Goal: Task Accomplishment & Management: Manage account settings

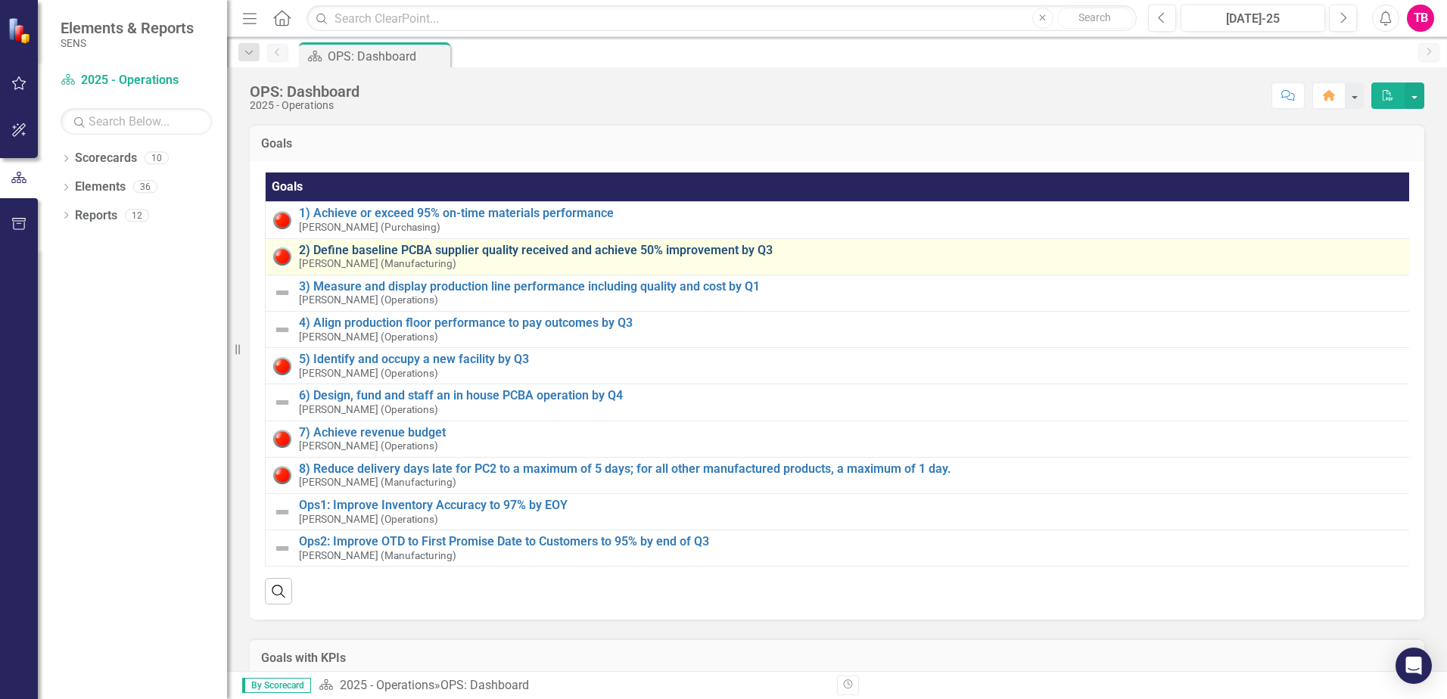
click at [325, 253] on link "2) Define baseline PCBA supplier quality received and achieve 50% improvement b…" at bounding box center [854, 251] width 1110 height 14
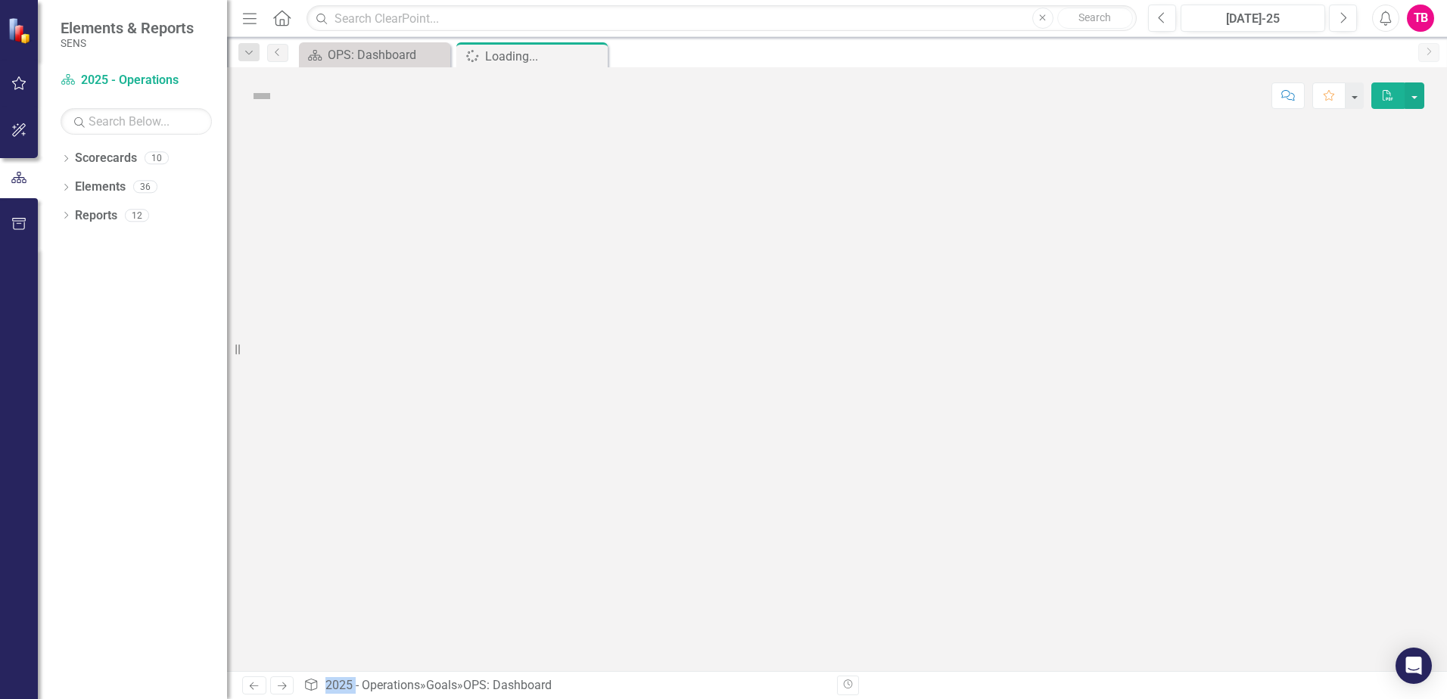
click at [325, 253] on div at bounding box center [837, 397] width 1220 height 547
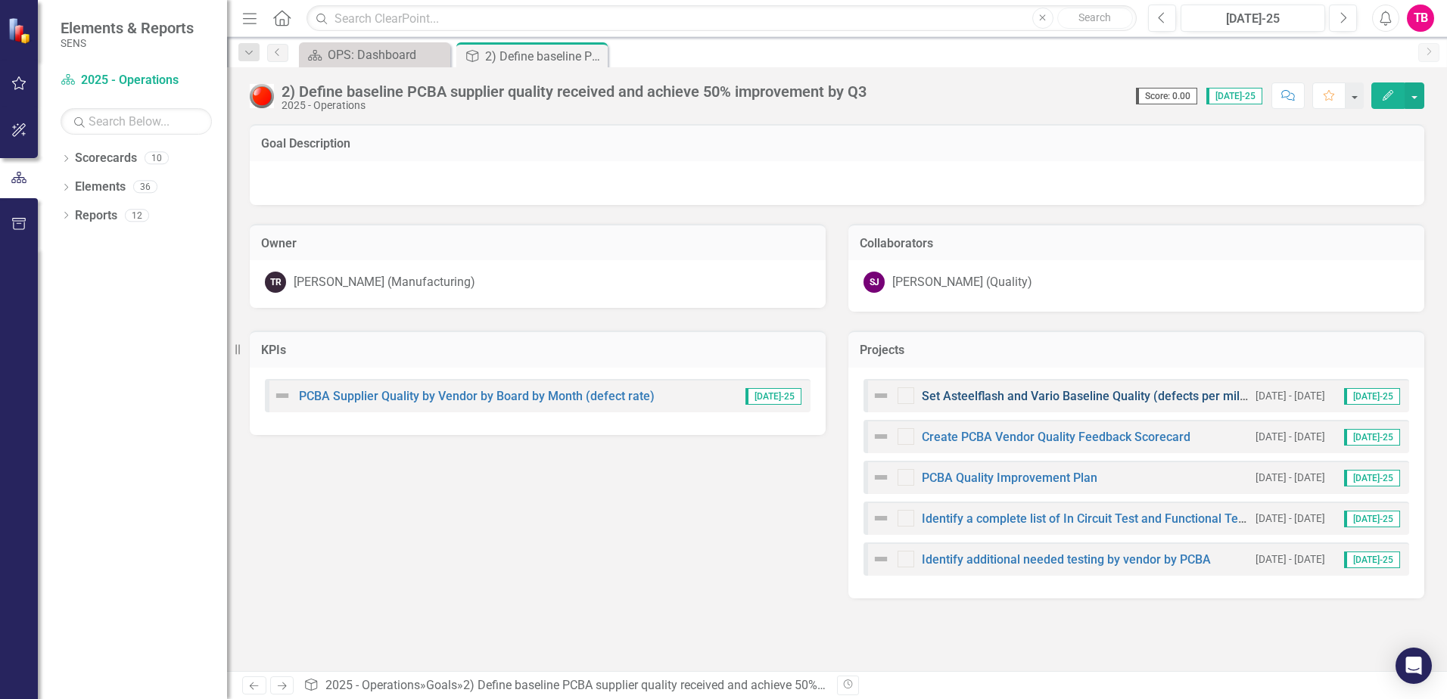
click at [1114, 396] on link "Set Asteelflash and Vario Baseline Quality (defects per million) by Item" at bounding box center [1115, 396] width 386 height 14
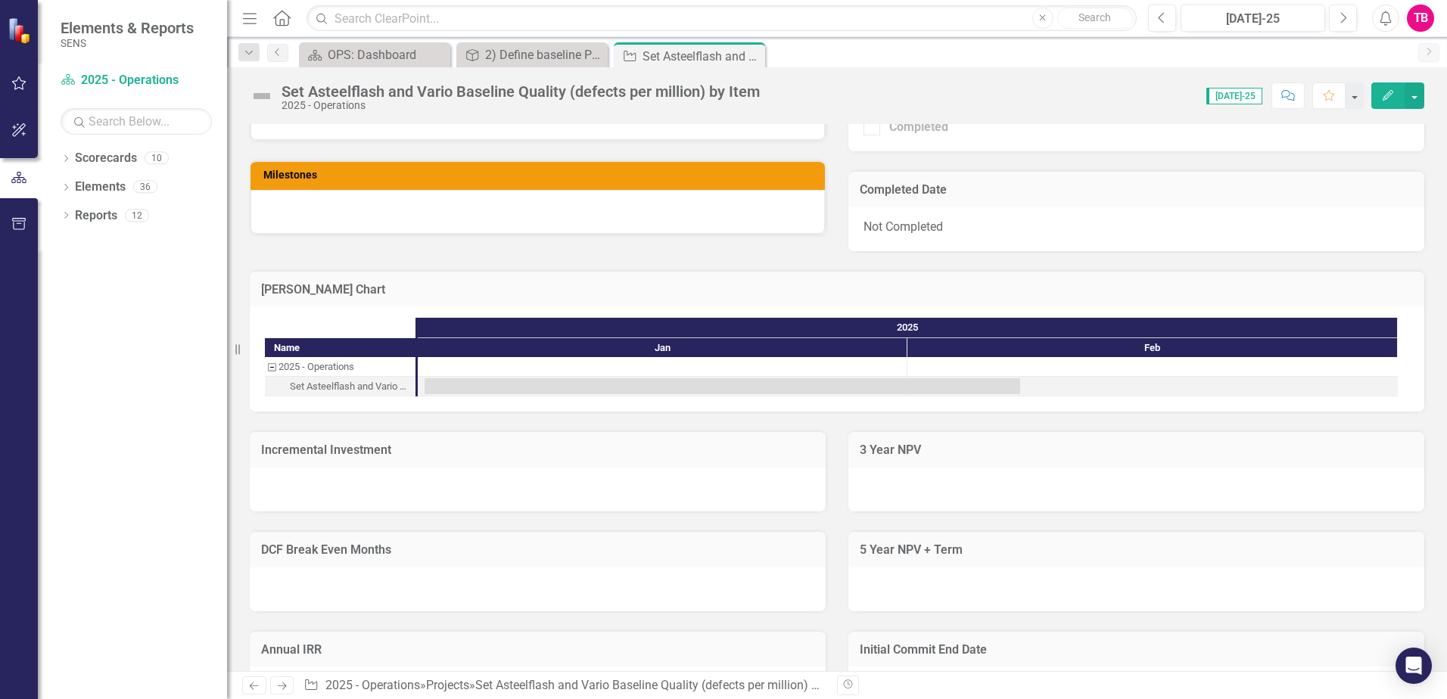
scroll to position [76, 0]
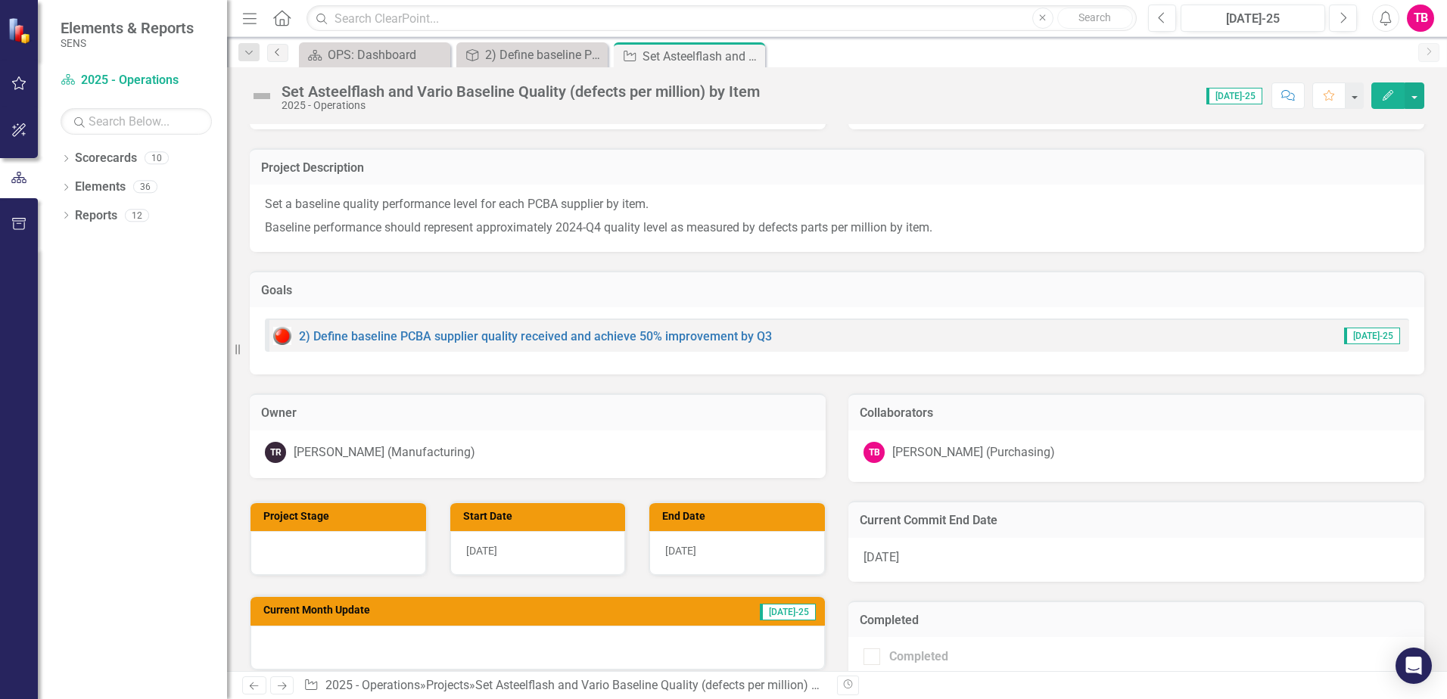
click at [279, 54] on icon "Previous" at bounding box center [278, 52] width 12 height 9
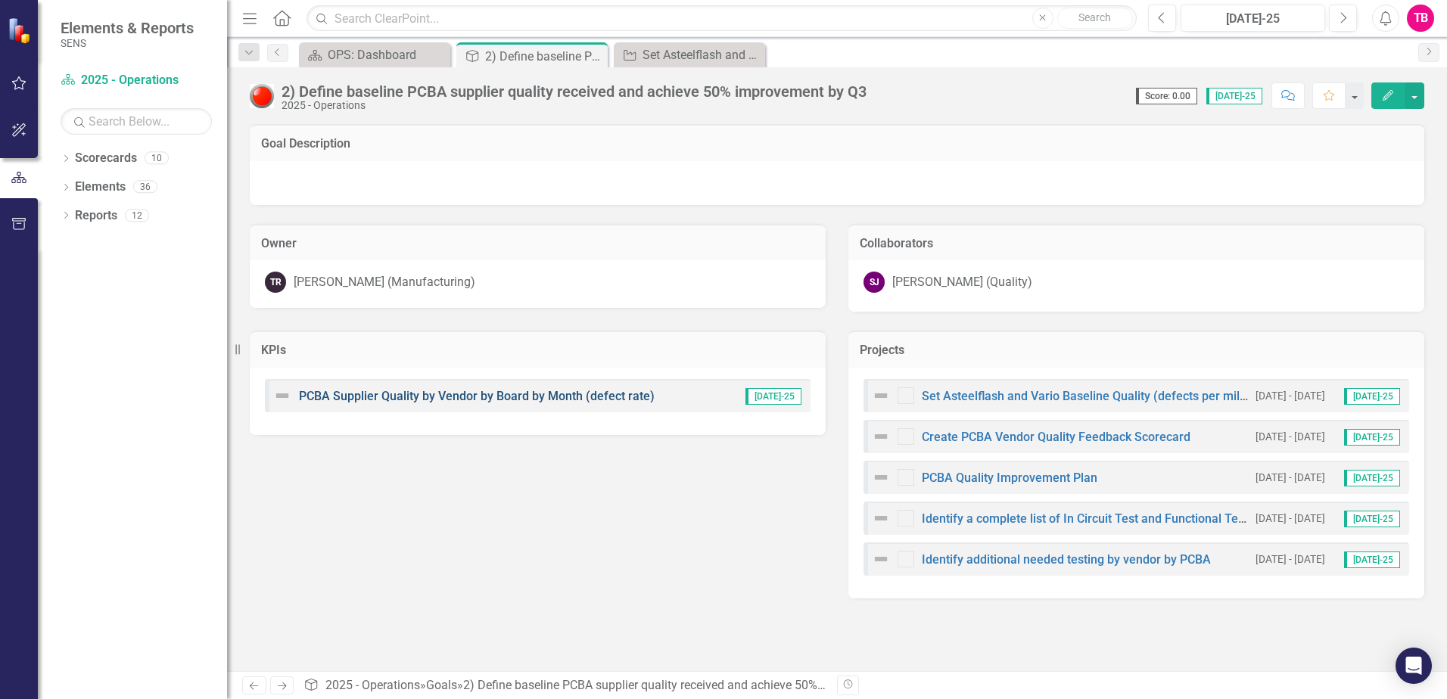
click at [516, 399] on link "PCBA Supplier Quality by Vendor by Board by Month (defect rate)" at bounding box center [477, 396] width 356 height 14
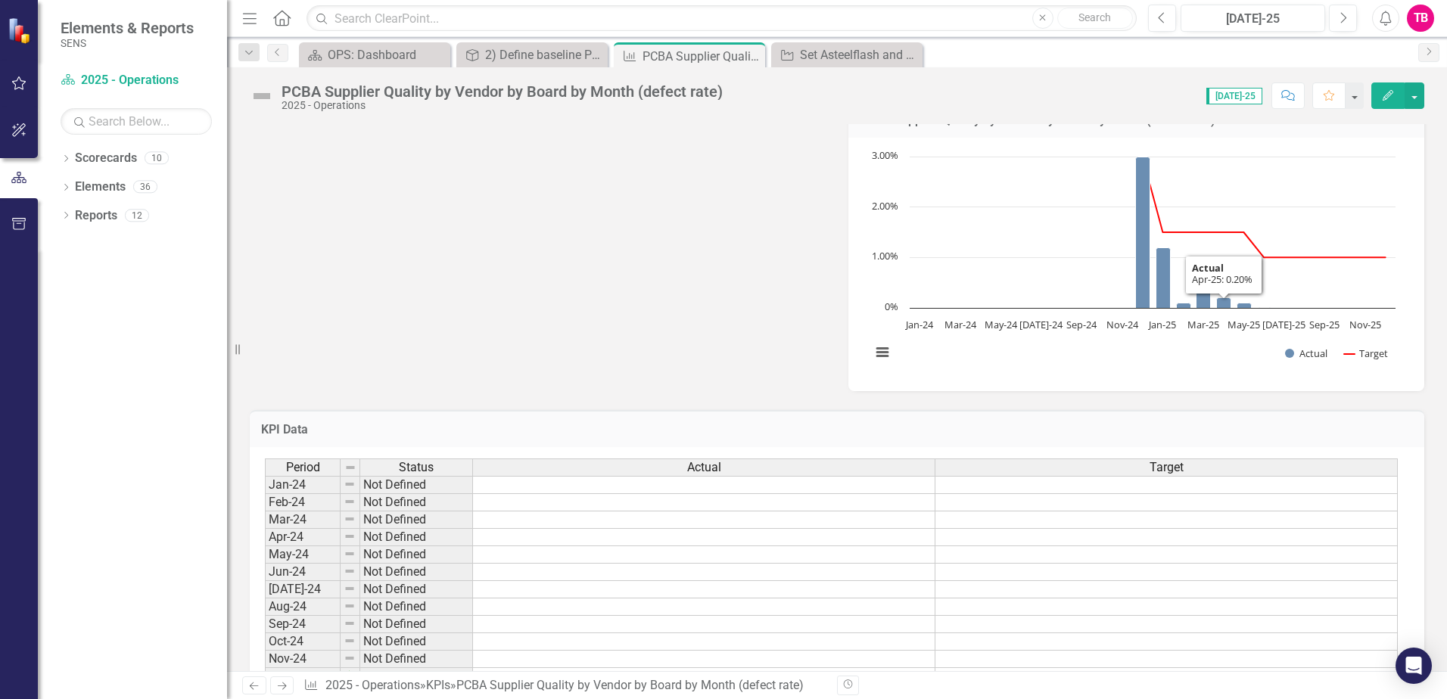
scroll to position [832, 0]
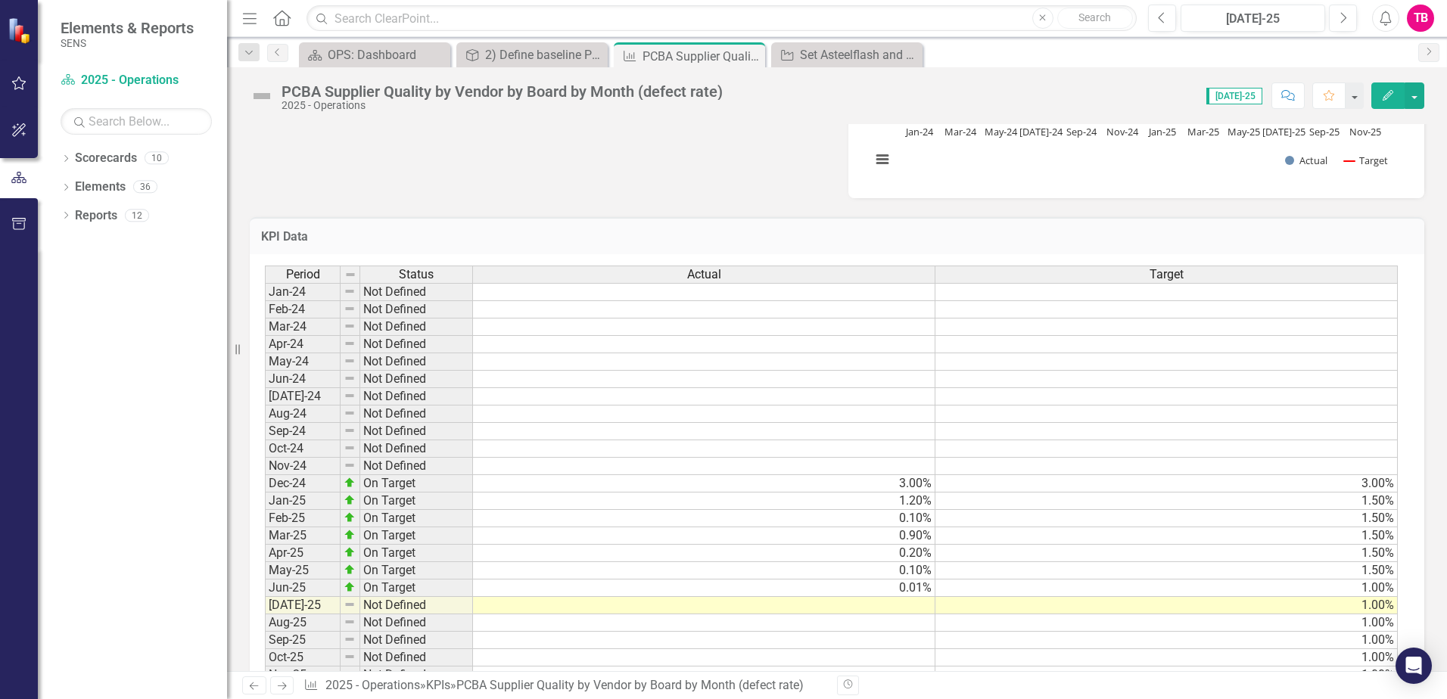
click at [882, 608] on td at bounding box center [704, 605] width 462 height 17
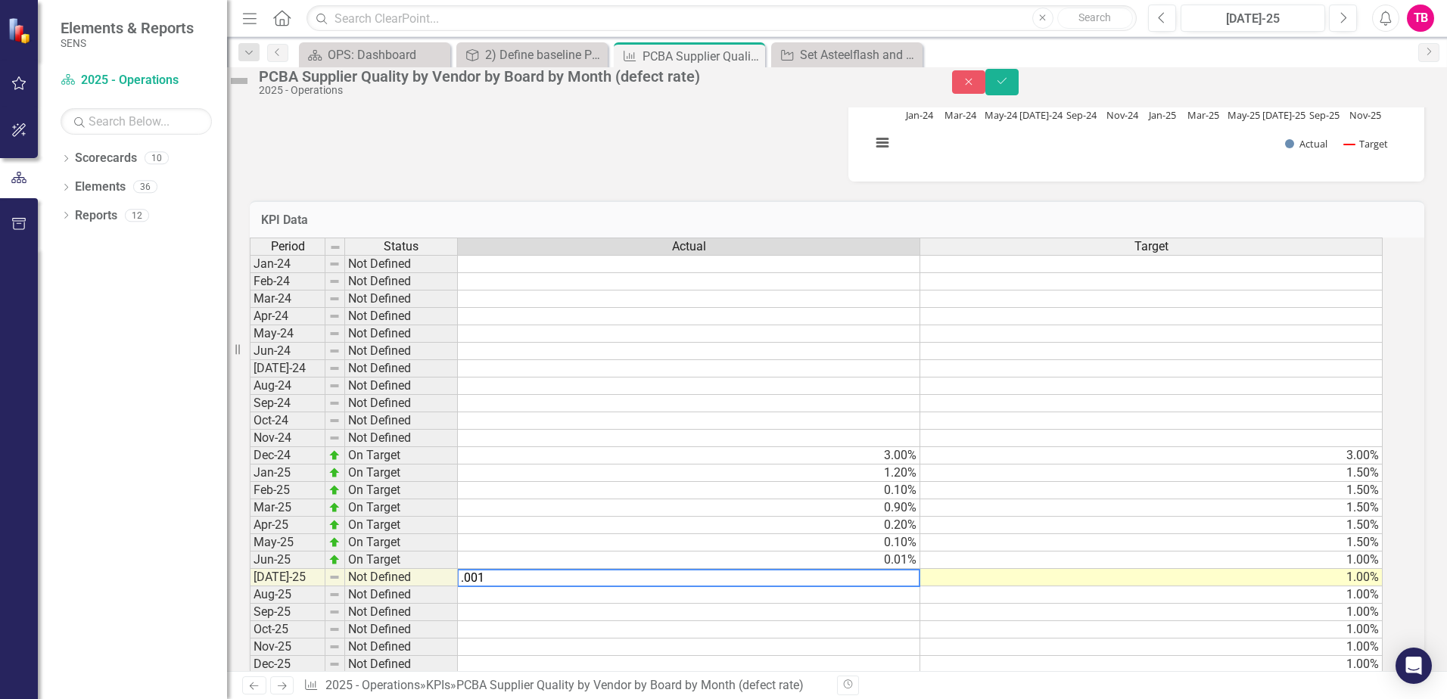
type textarea ".0015"
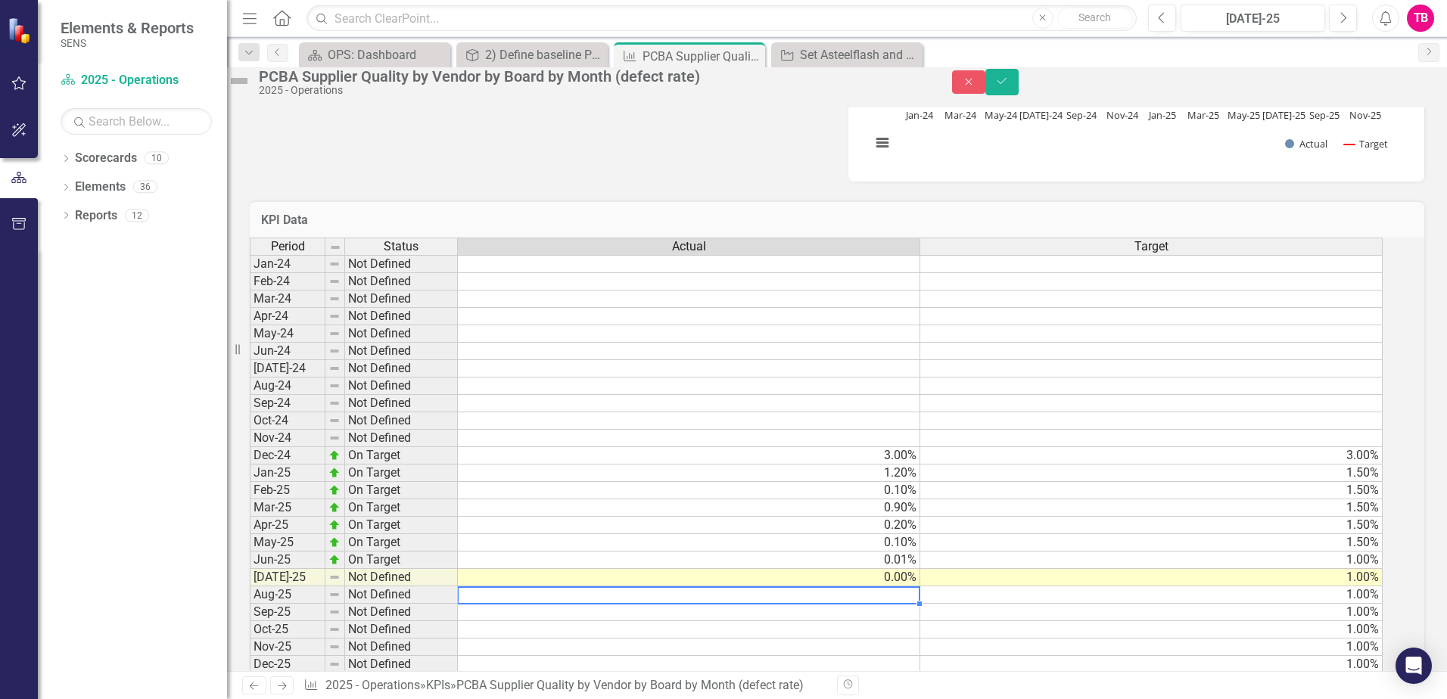
click at [882, 586] on td "0.00%" at bounding box center [689, 577] width 462 height 17
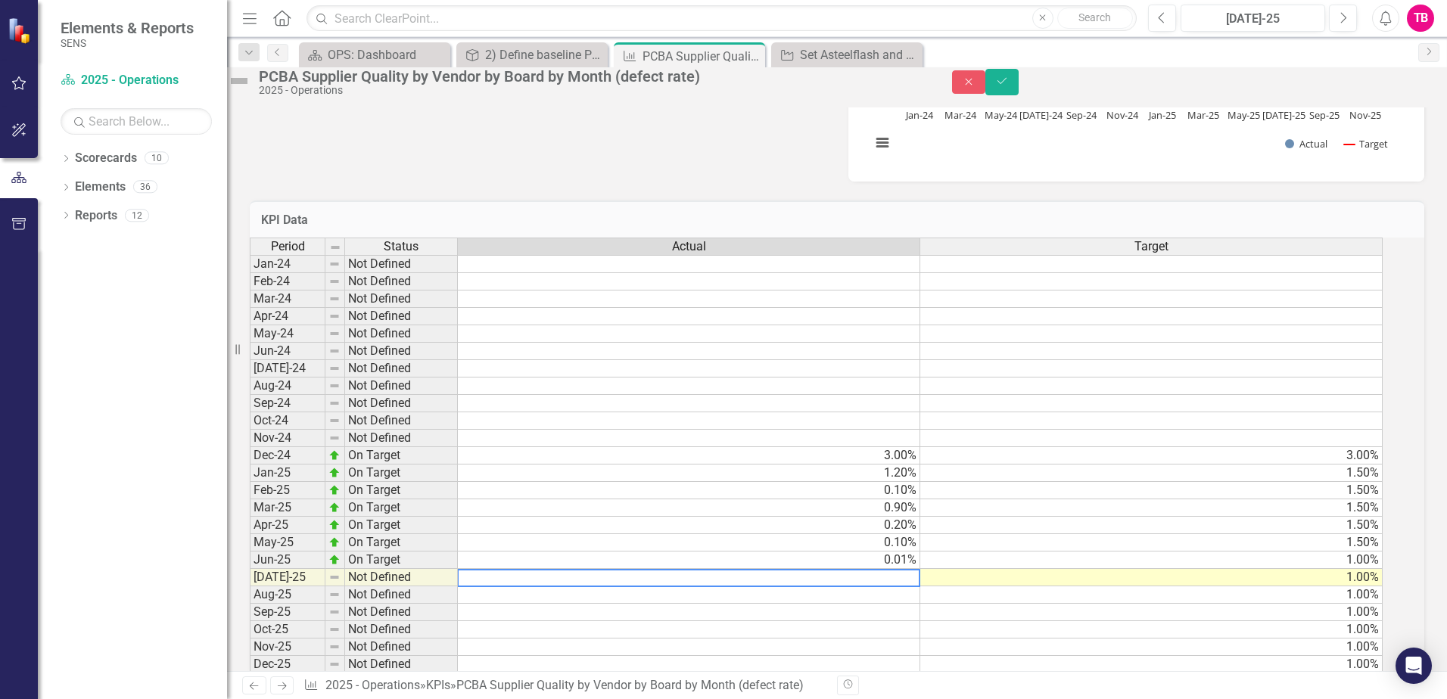
click at [754, 604] on td at bounding box center [689, 594] width 462 height 17
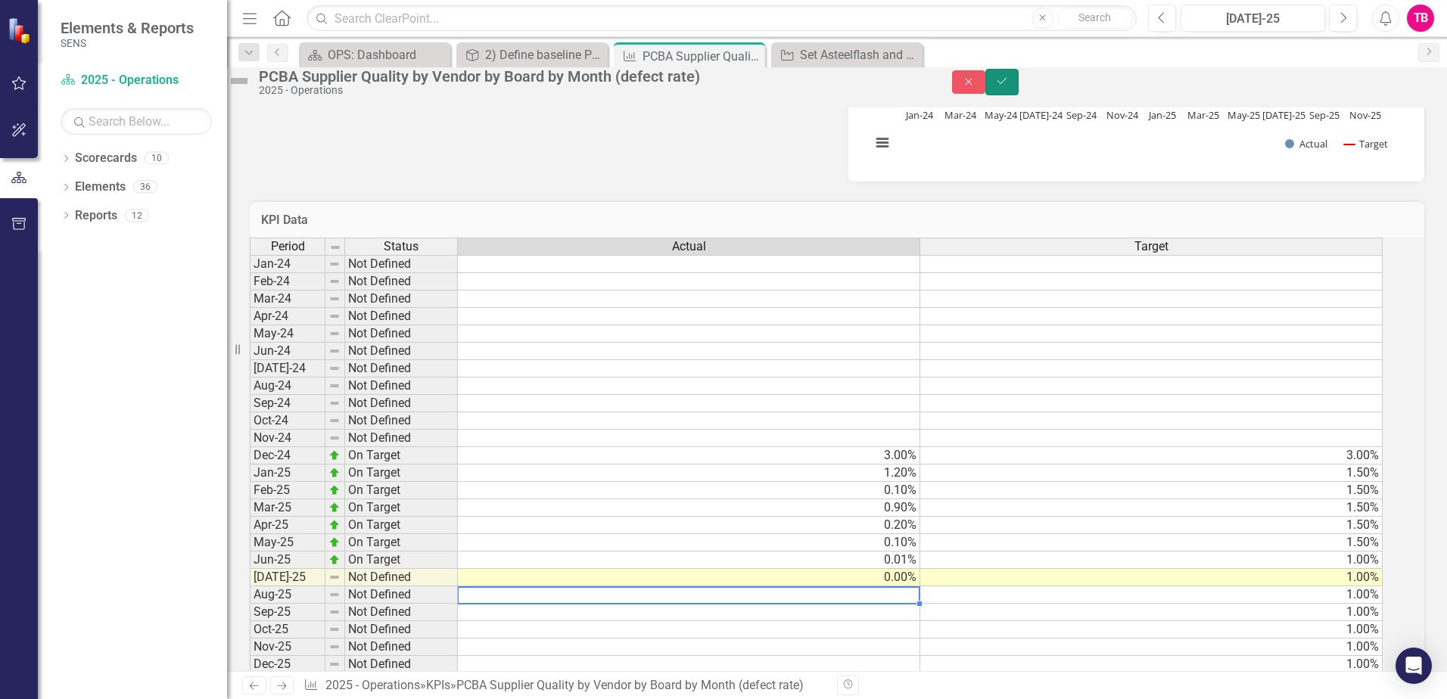
click at [1009, 86] on icon "Save" at bounding box center [1002, 81] width 14 height 11
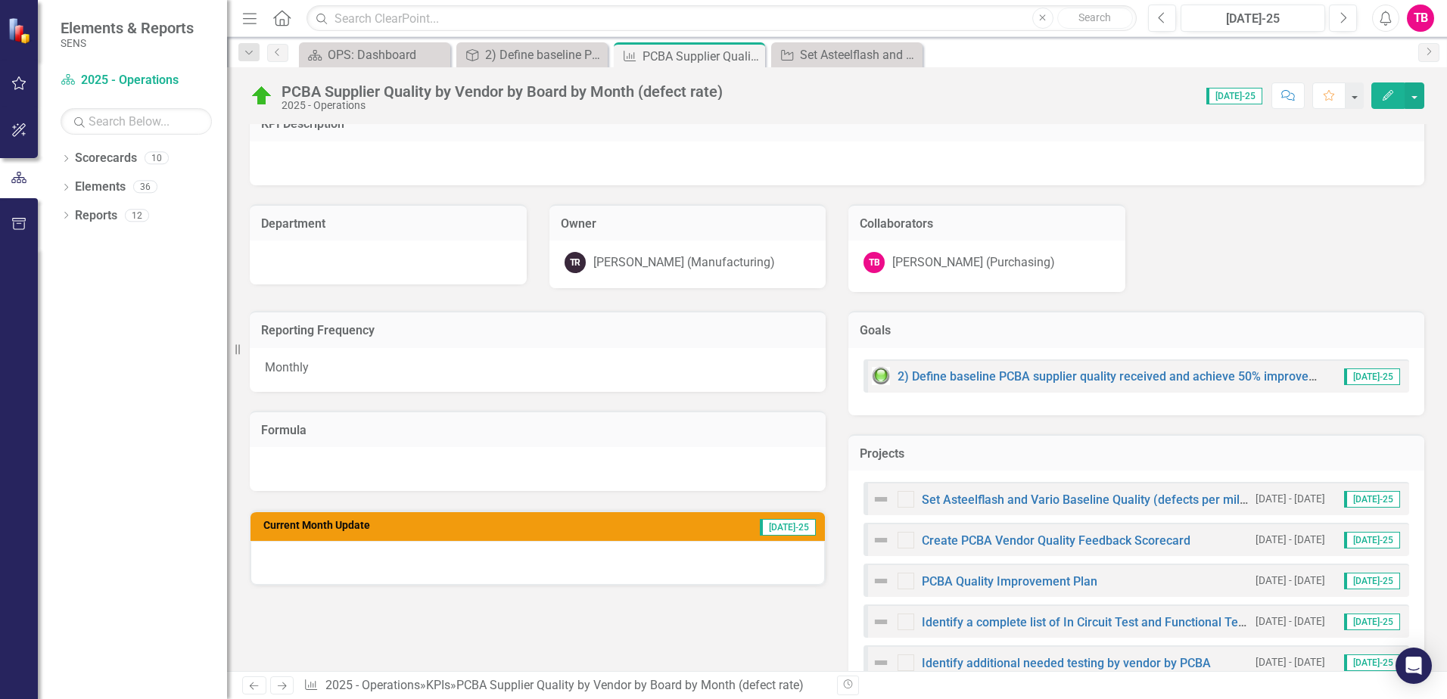
scroll to position [0, 0]
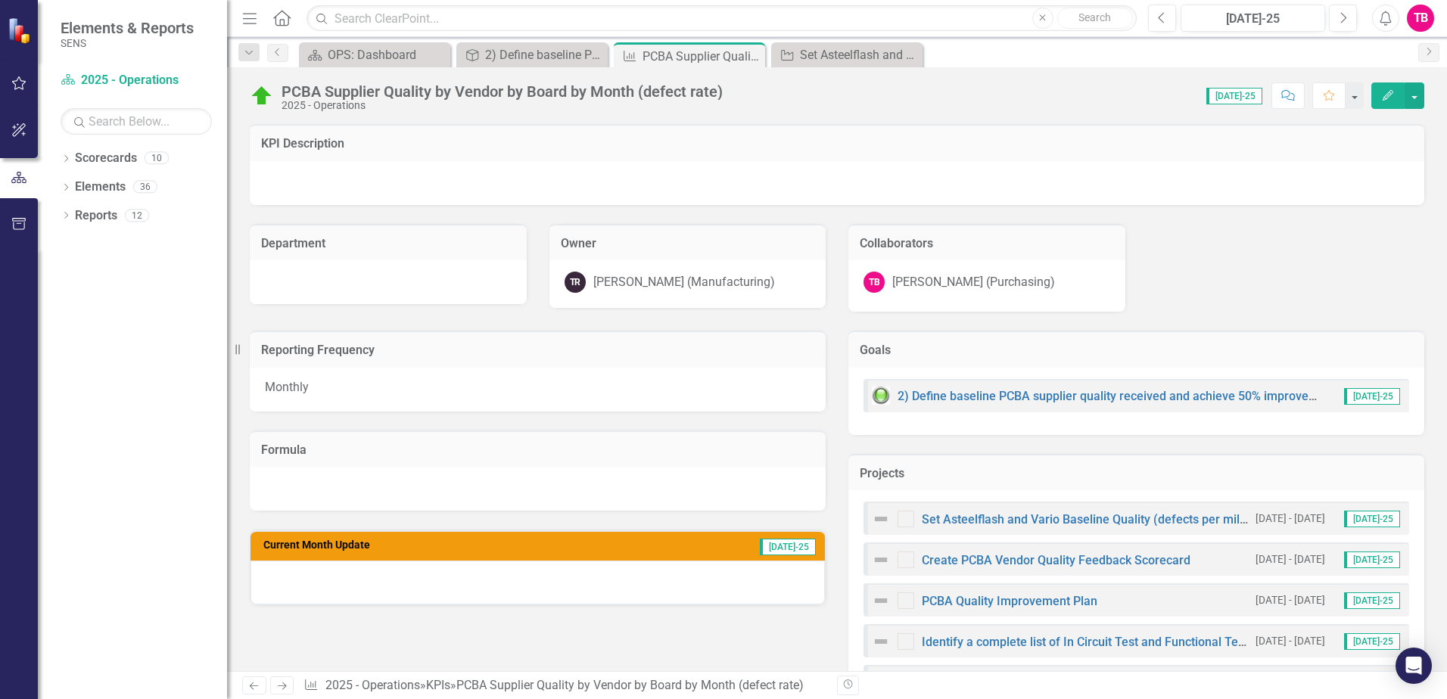
click at [328, 382] on div "Monthly" at bounding box center [538, 390] width 576 height 44
click at [289, 384] on div "Monthly" at bounding box center [538, 390] width 576 height 44
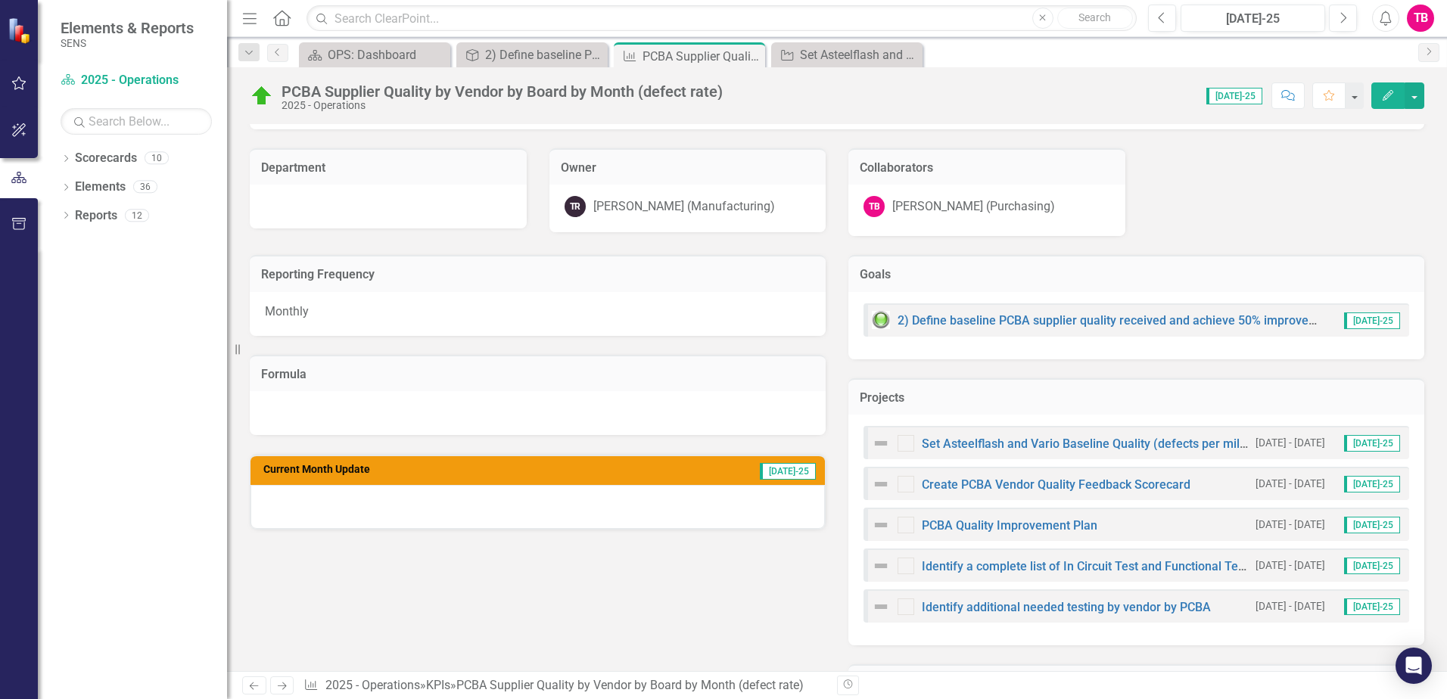
click at [333, 509] on div at bounding box center [537, 507] width 574 height 44
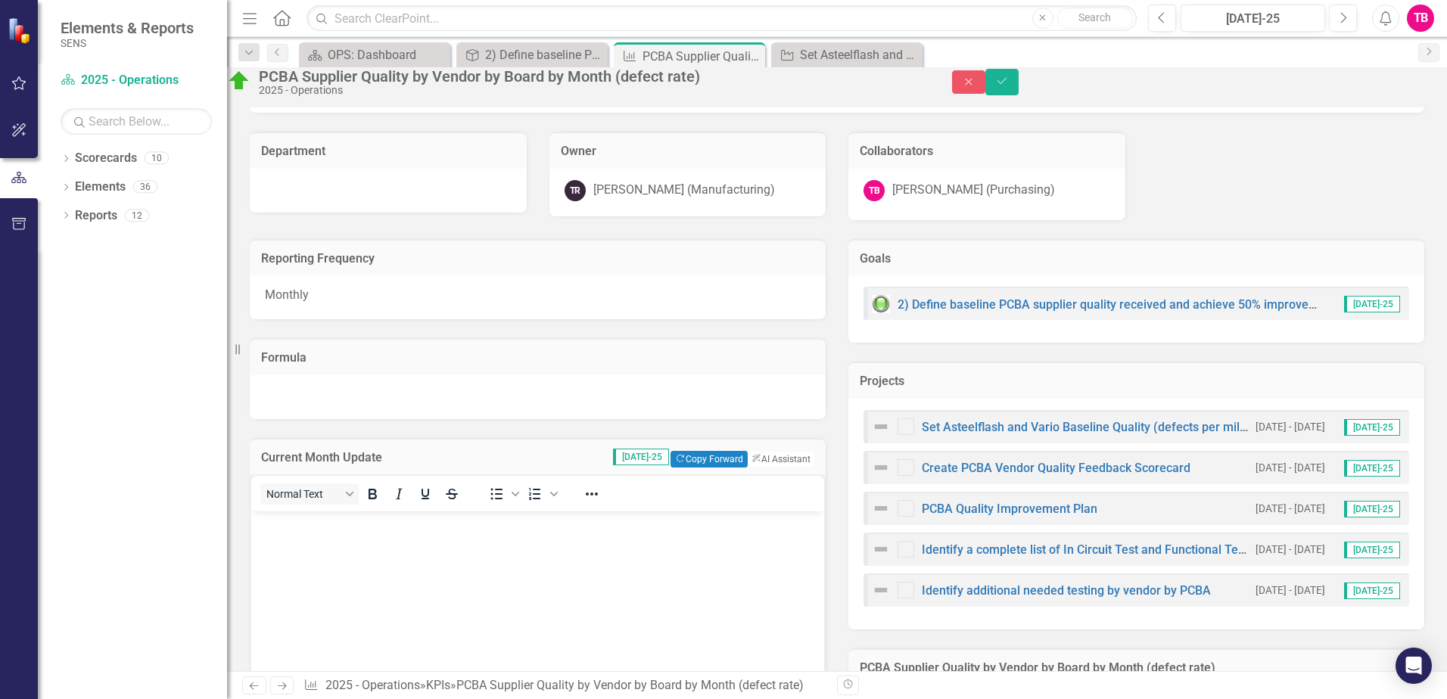
scroll to position [0, 0]
click at [341, 545] on body "Rich Text Area. Press ALT-0 for help." at bounding box center [537, 624] width 573 height 227
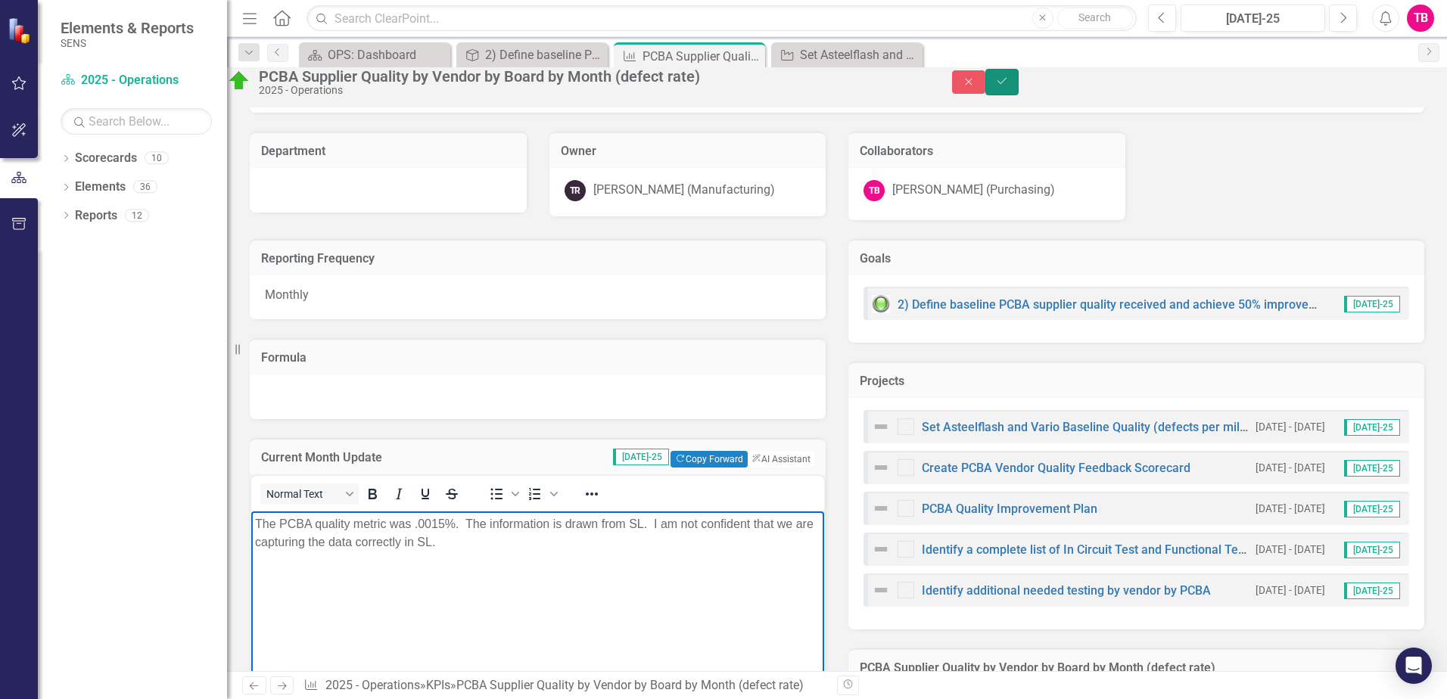
click at [1009, 86] on icon "Save" at bounding box center [1002, 81] width 14 height 11
